Goal: Find specific page/section

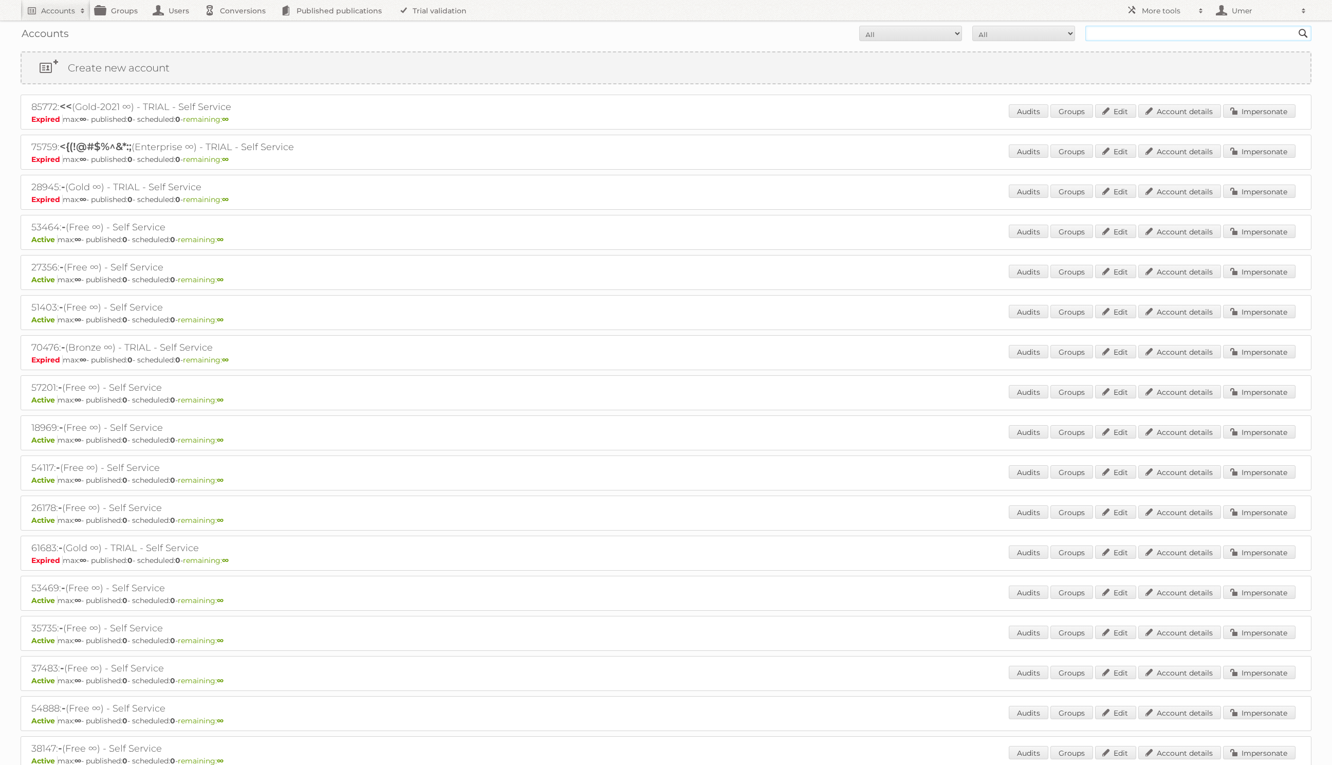
click at [1165, 40] on input "text" at bounding box center [1199, 33] width 226 height 15
paste input "89015"
type input "89015"
click at [1296, 26] on input "Search" at bounding box center [1303, 33] width 15 height 15
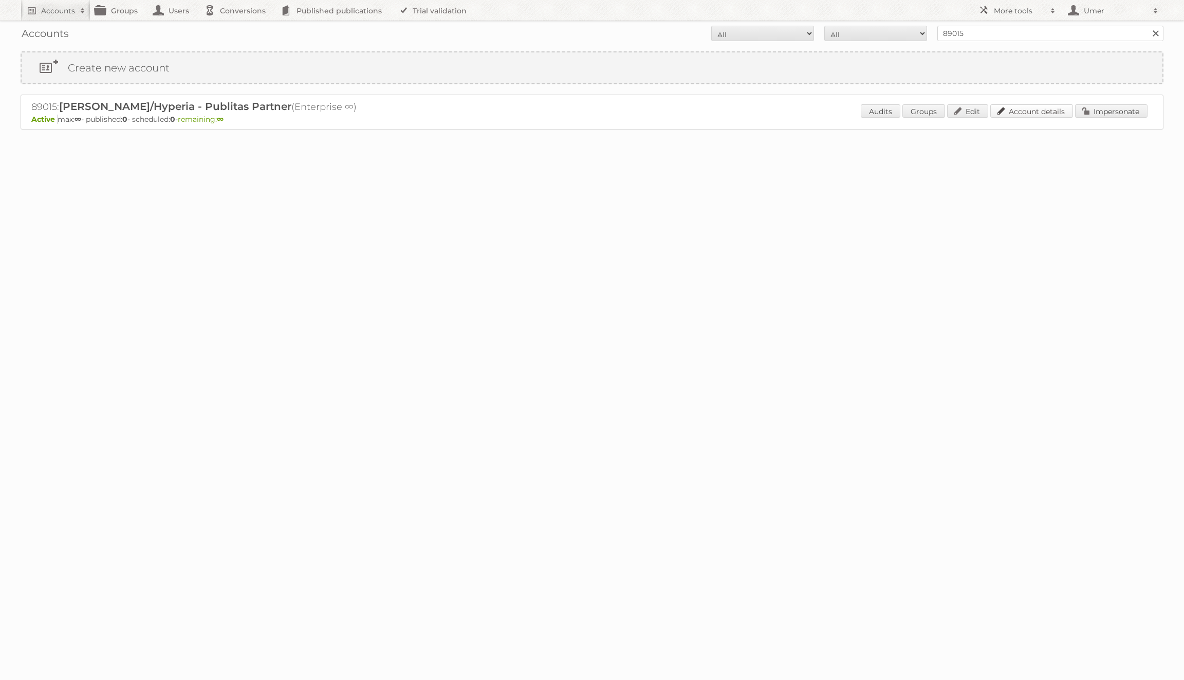
click at [1028, 108] on link "Account details" at bounding box center [1032, 110] width 83 height 13
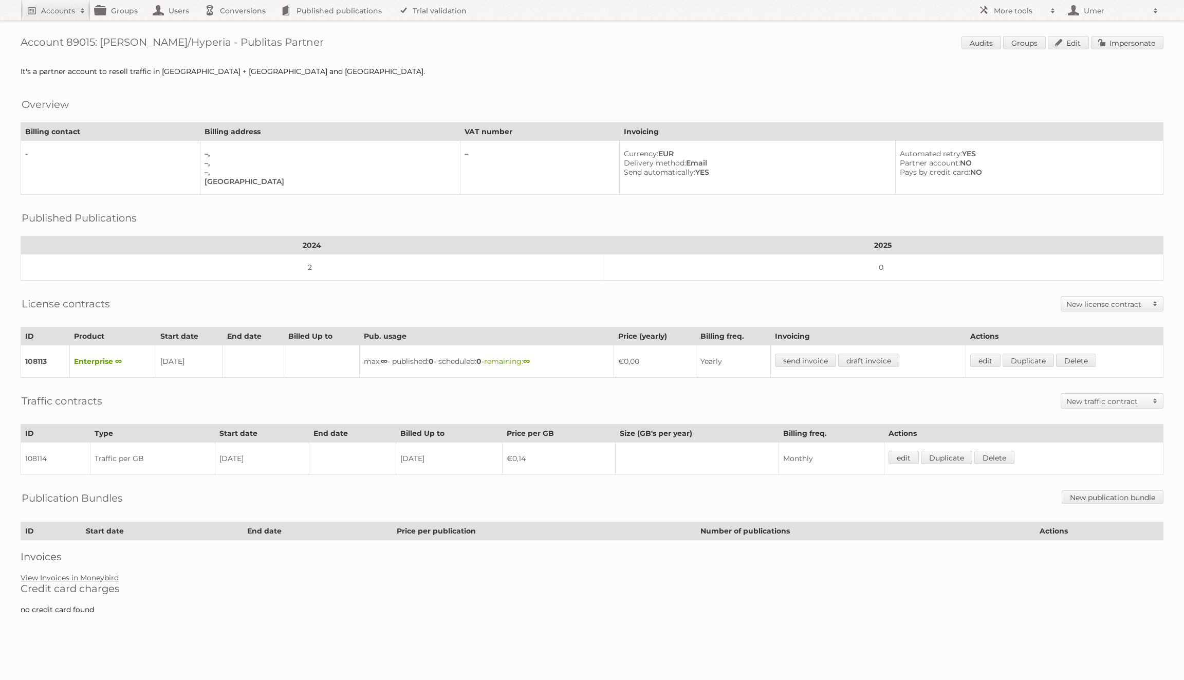
click at [94, 573] on link "View Invoices in Moneybird" at bounding box center [70, 577] width 98 height 9
